Goal: Transaction & Acquisition: Purchase product/service

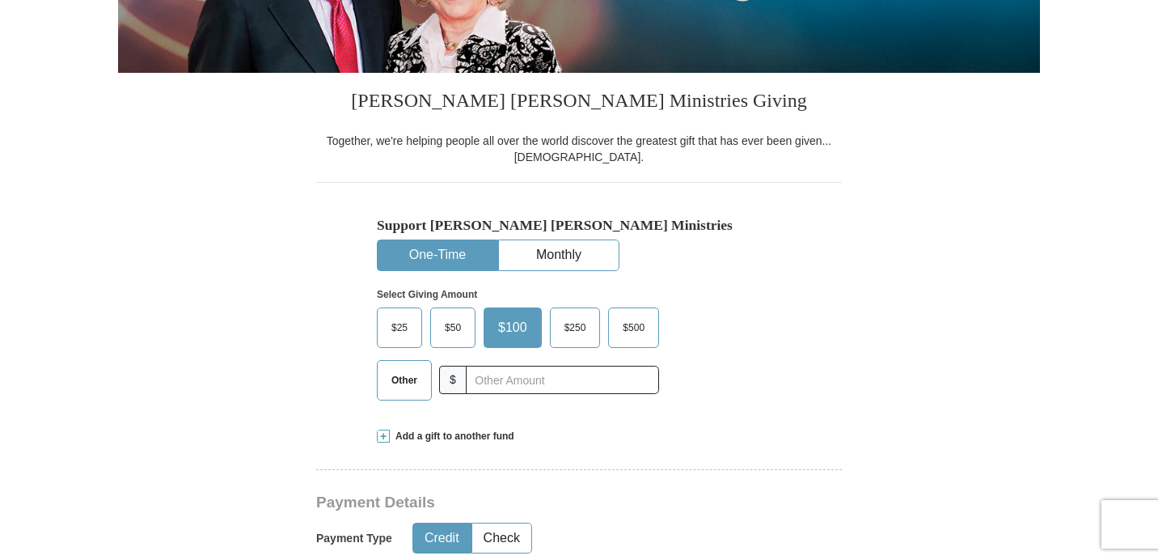
scroll to position [415, 0]
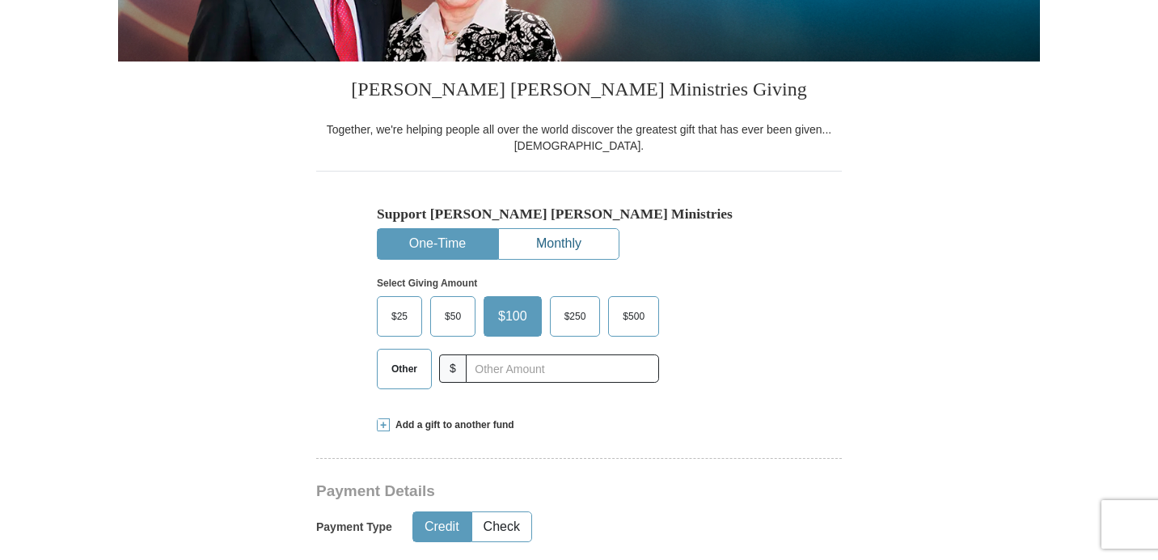
click at [547, 234] on button "Monthly" at bounding box center [559, 244] width 120 height 30
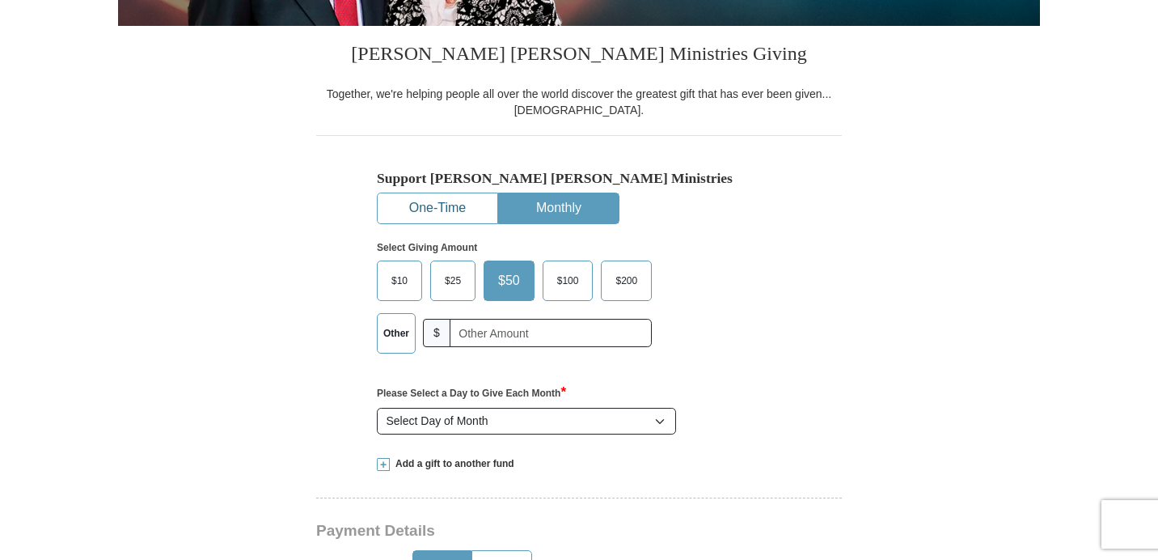
scroll to position [451, 0]
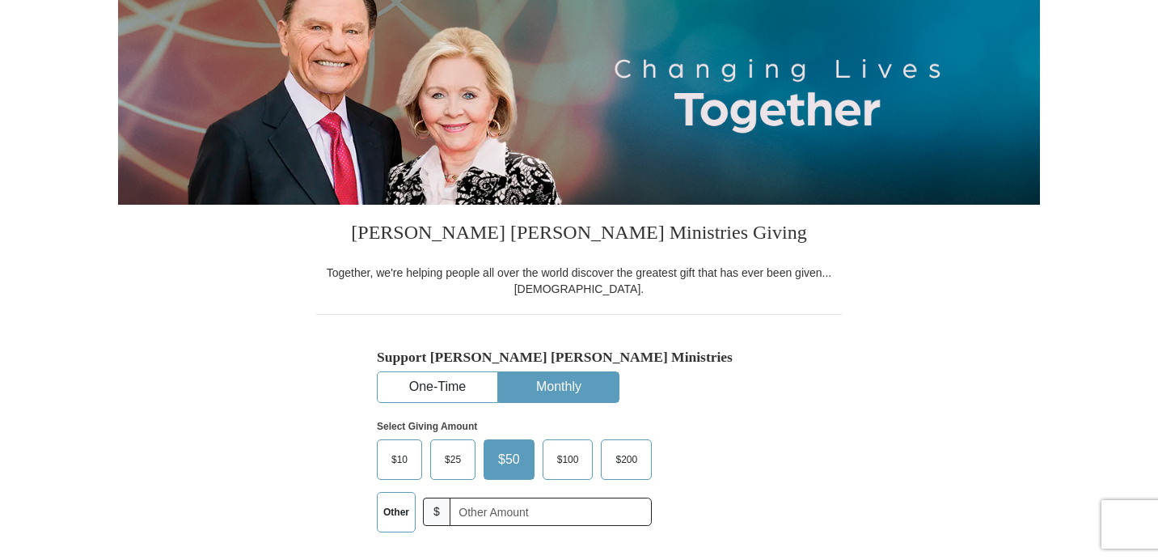
scroll to position [408, 0]
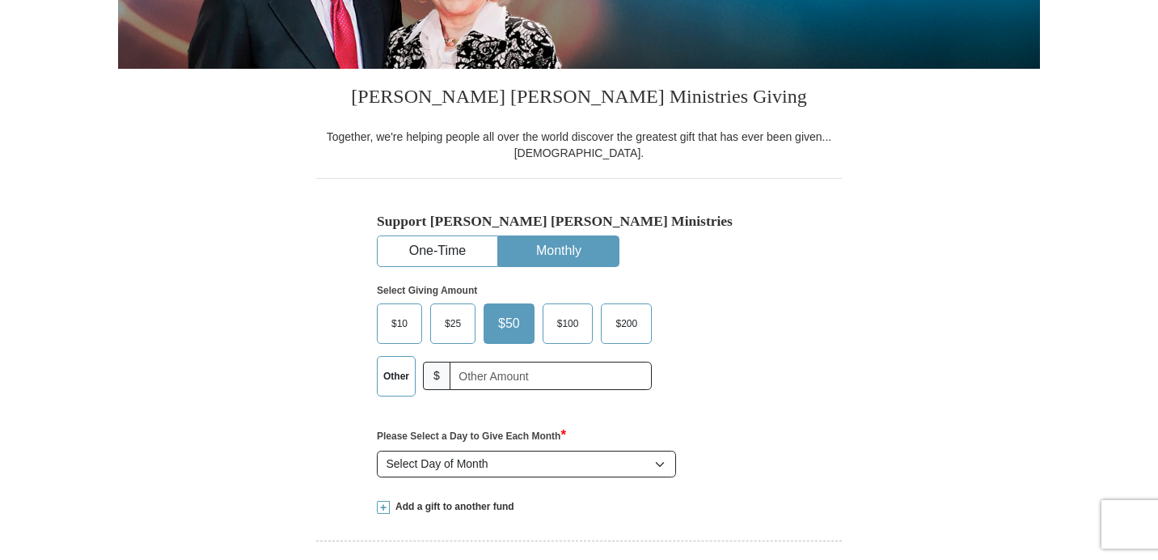
click at [451, 324] on span "$25" at bounding box center [453, 323] width 32 height 24
click at [0, 0] on input "$25" at bounding box center [0, 0] width 0 height 0
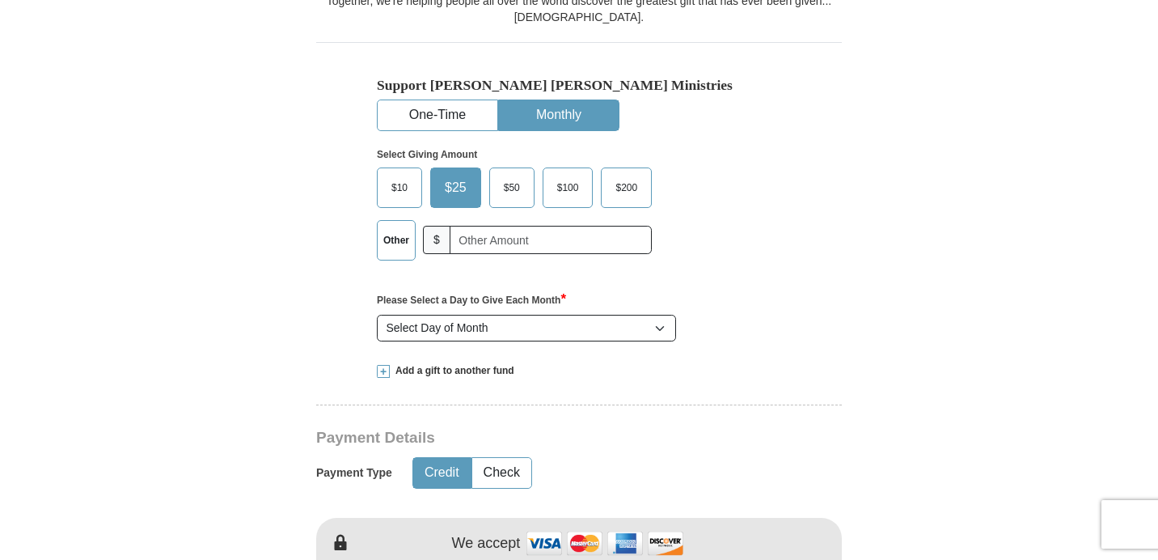
scroll to position [544, 0]
click at [480, 328] on select "Select Day of Month 1 2 3 4 5 6 7 8 9 10 11 12 13 14 15 16 17 18 19 20 21 22 23…" at bounding box center [526, 328] width 299 height 28
click at [377, 314] on select "Select Day of Month 1 2 3 4 5 6 7 8 9 10 11 12 13 14 15 16 17 18 19 20 21 22 23…" at bounding box center [526, 328] width 299 height 28
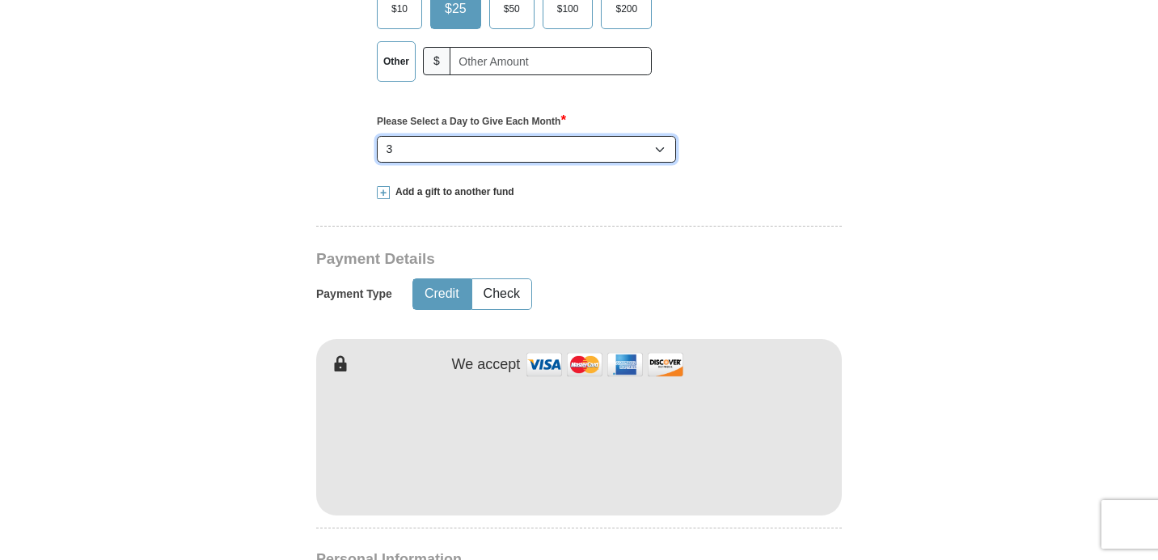
scroll to position [731, 0]
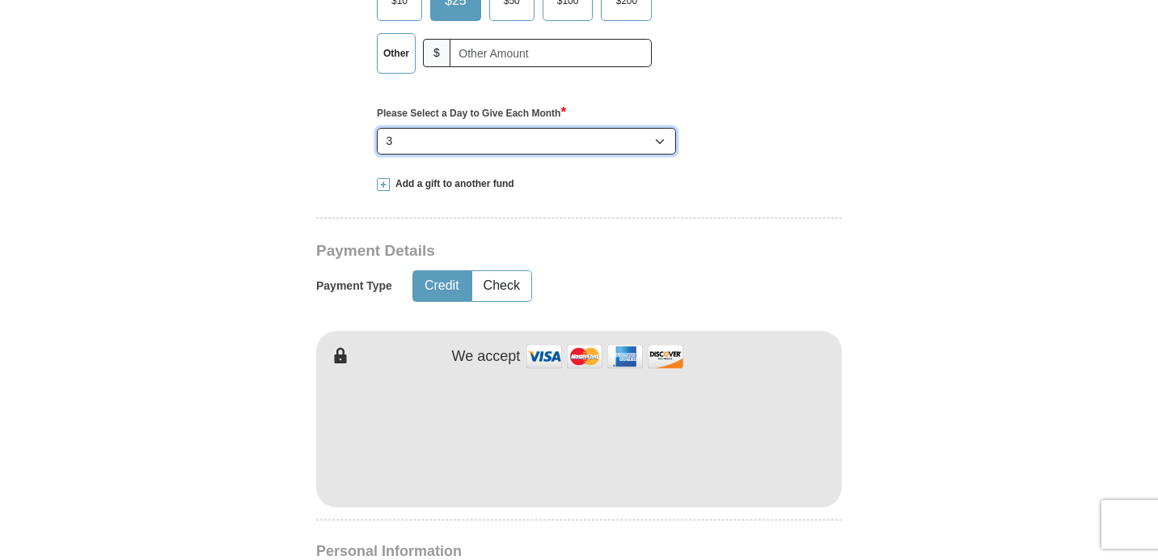
click at [616, 142] on select "Select Day of Month 1 2 3 4 5 6 7 8 9 10 11 12 13 14 15 16 17 18 19 20 21 22 23…" at bounding box center [526, 142] width 299 height 28
select select "7"
click at [377, 128] on select "Select Day of Month 1 2 3 4 5 6 7 8 9 10 11 12 13 14 15 16 17 18 19 20 21 22 23…" at bounding box center [526, 142] width 299 height 28
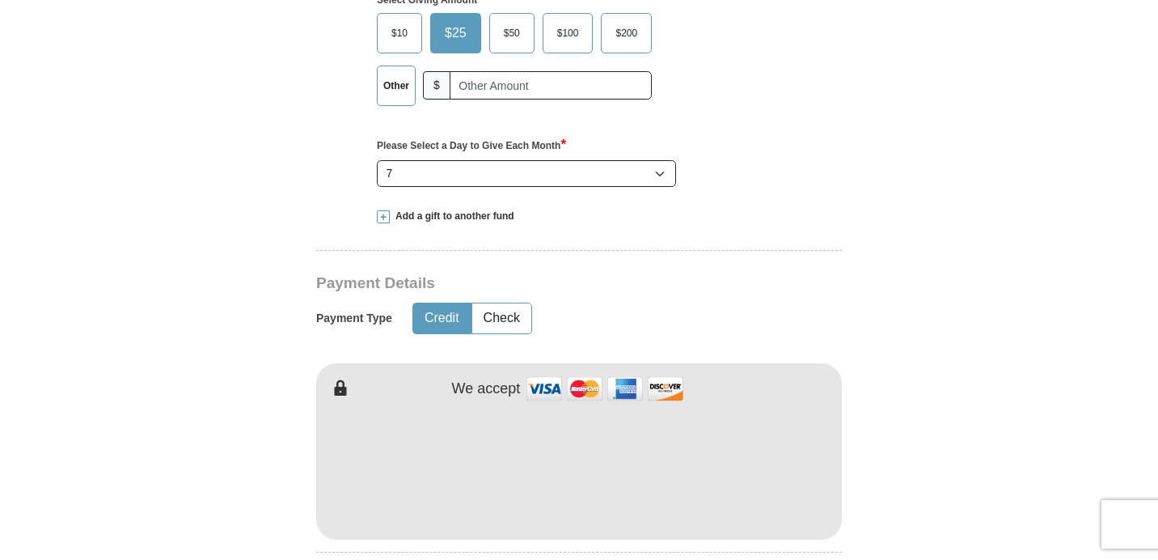
scroll to position [710, 0]
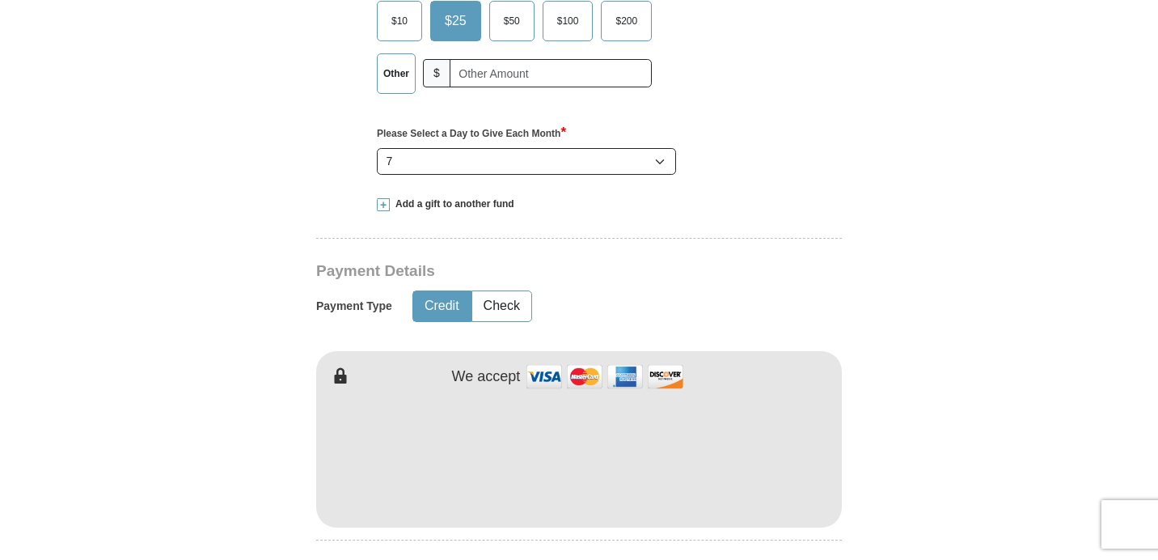
click at [757, 179] on div "Please Select a Day to Give Each Month * You selected to give a monthly gift. P…" at bounding box center [579, 143] width 405 height 75
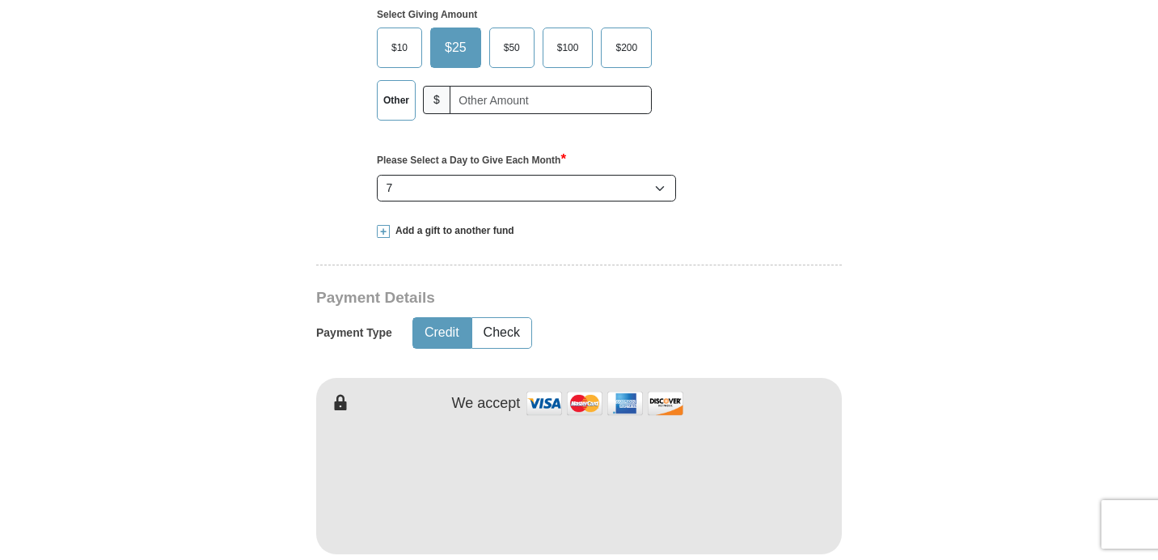
scroll to position [617, 0]
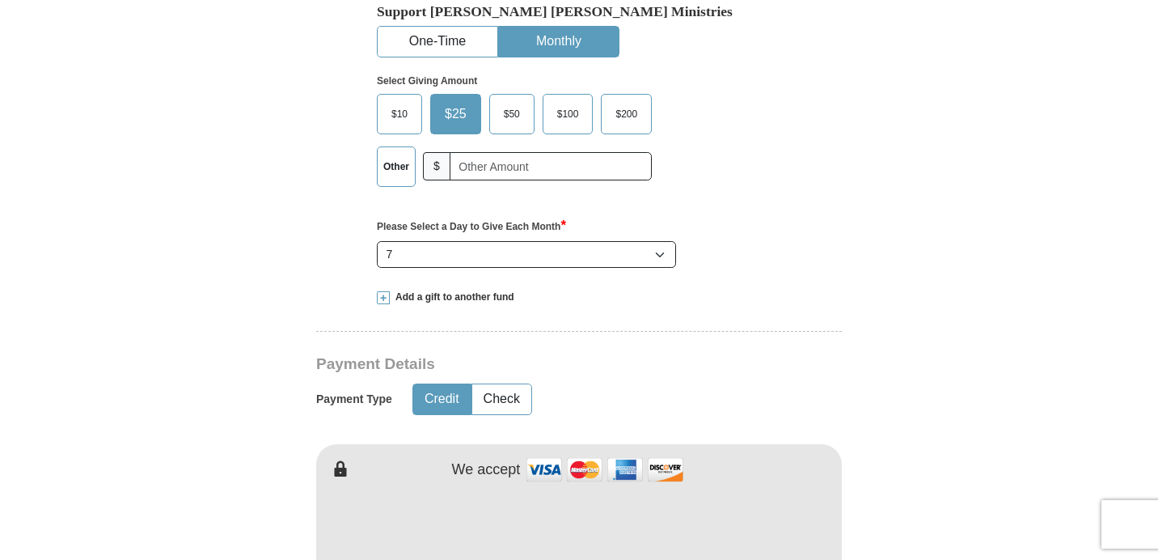
click at [394, 118] on span "$10" at bounding box center [399, 114] width 32 height 24
click at [0, 0] on input "$10" at bounding box center [0, 0] width 0 height 0
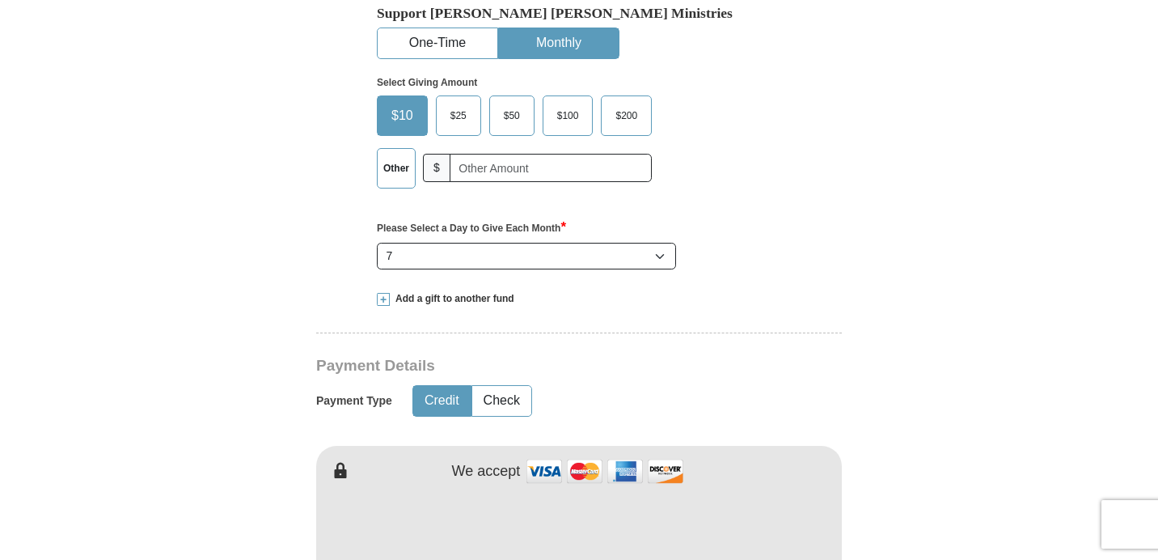
scroll to position [592, 0]
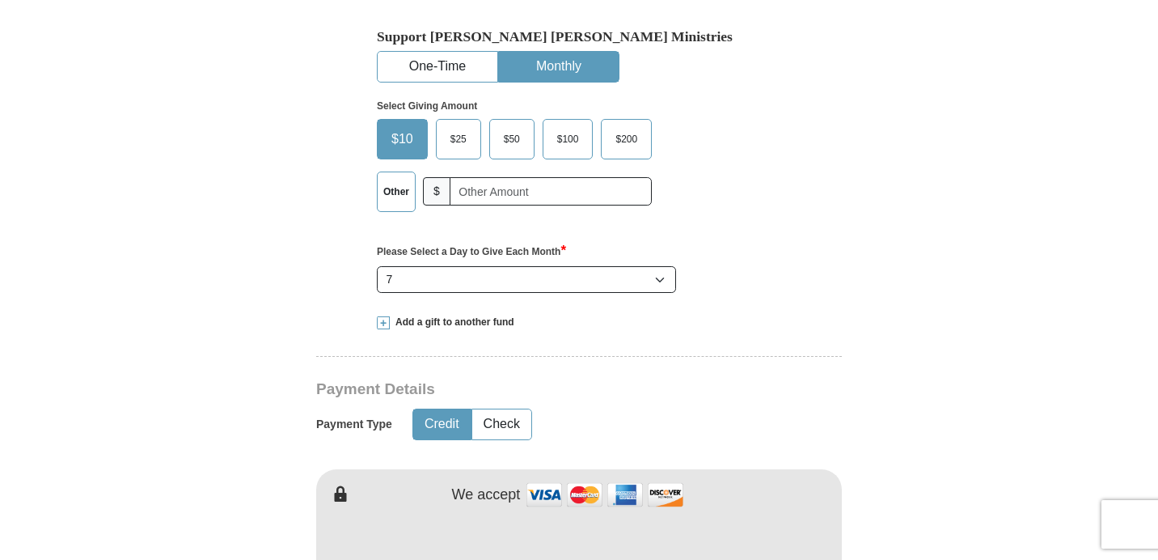
click at [460, 140] on span "$25" at bounding box center [459, 139] width 32 height 24
click at [0, 0] on input "$25" at bounding box center [0, 0] width 0 height 0
click at [473, 94] on div "Select Giving Amount Amount must be a valid number The total gift cannot be les…" at bounding box center [579, 154] width 405 height 142
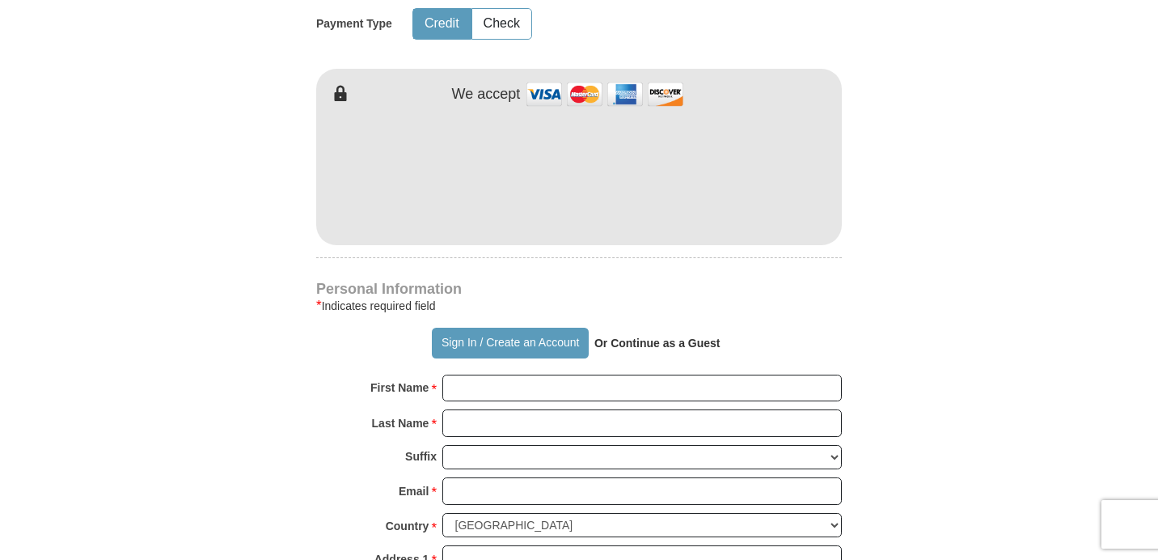
scroll to position [982, 0]
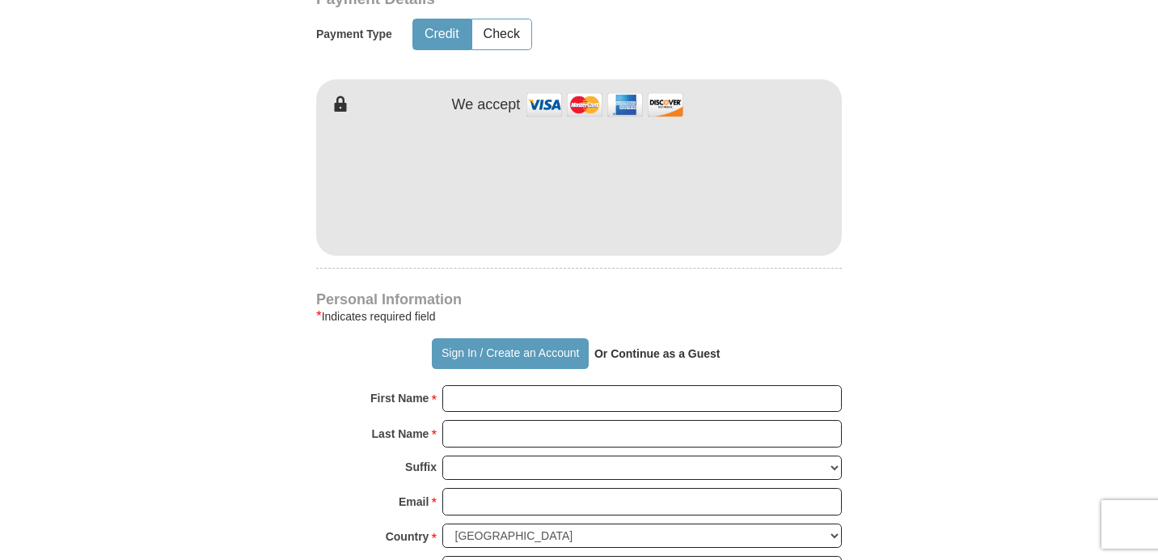
click at [329, 303] on h4 "Personal Information" at bounding box center [579, 299] width 526 height 13
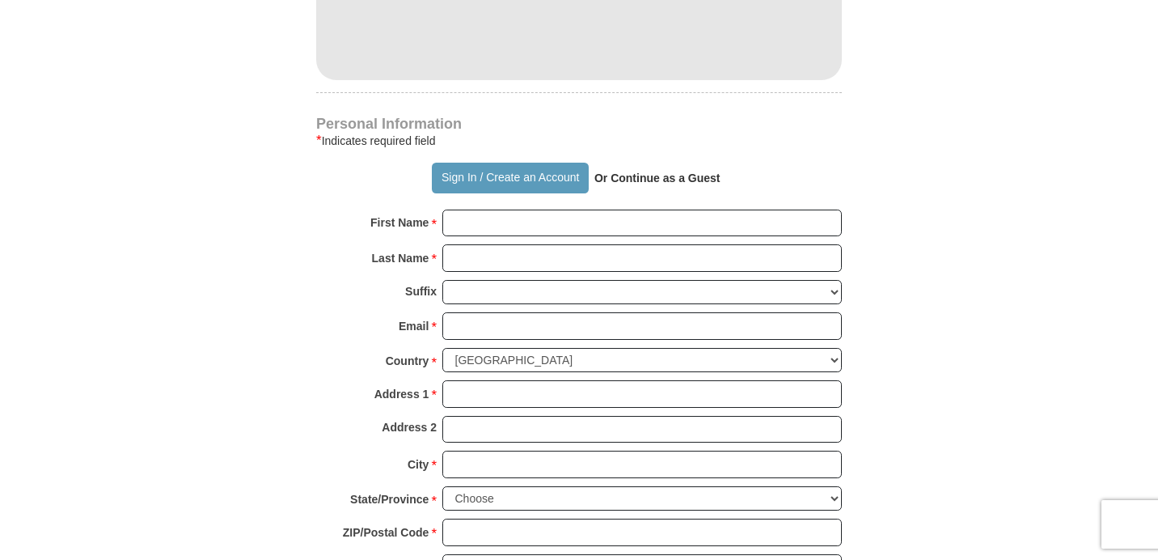
scroll to position [1160, 0]
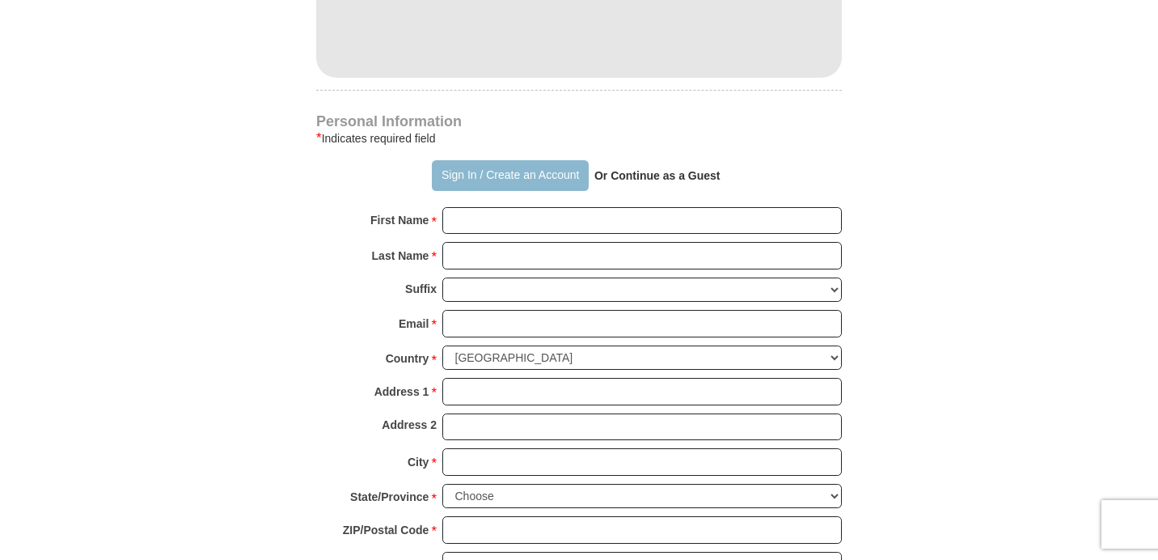
click at [509, 174] on button "Sign In / Create an Account" at bounding box center [510, 175] width 156 height 31
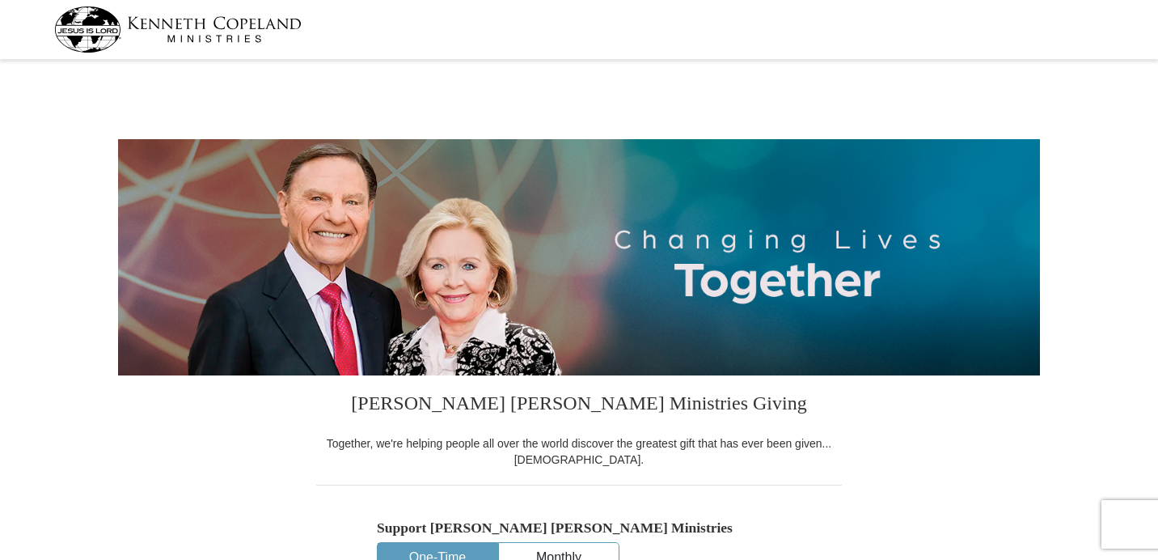
select select "ON"
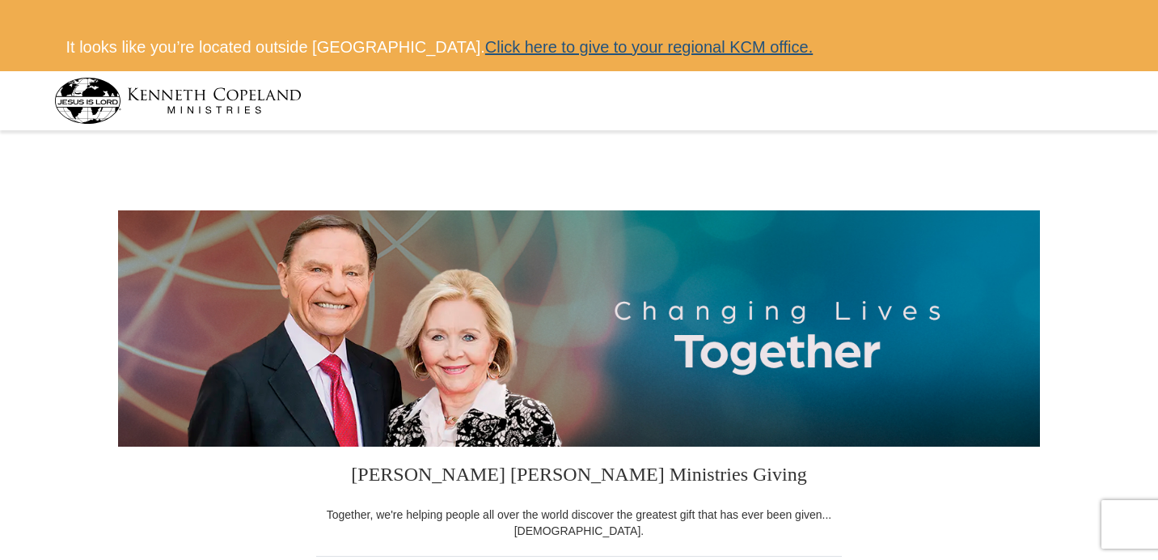
click at [643, 41] on link "Click here to give to your regional KCM office." at bounding box center [649, 47] width 328 height 18
